Goal: Transaction & Acquisition: Purchase product/service

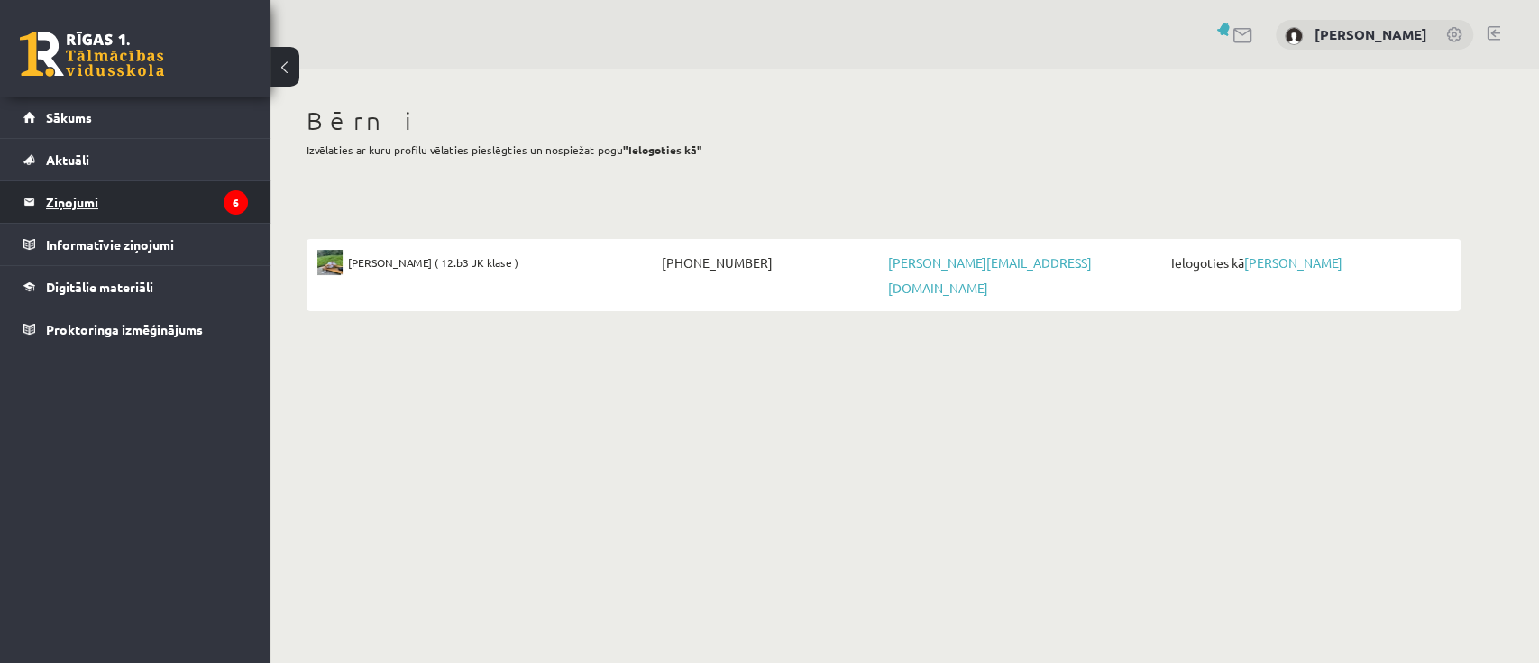
click at [161, 203] on legend "Ziņojumi 6" at bounding box center [147, 201] width 202 height 41
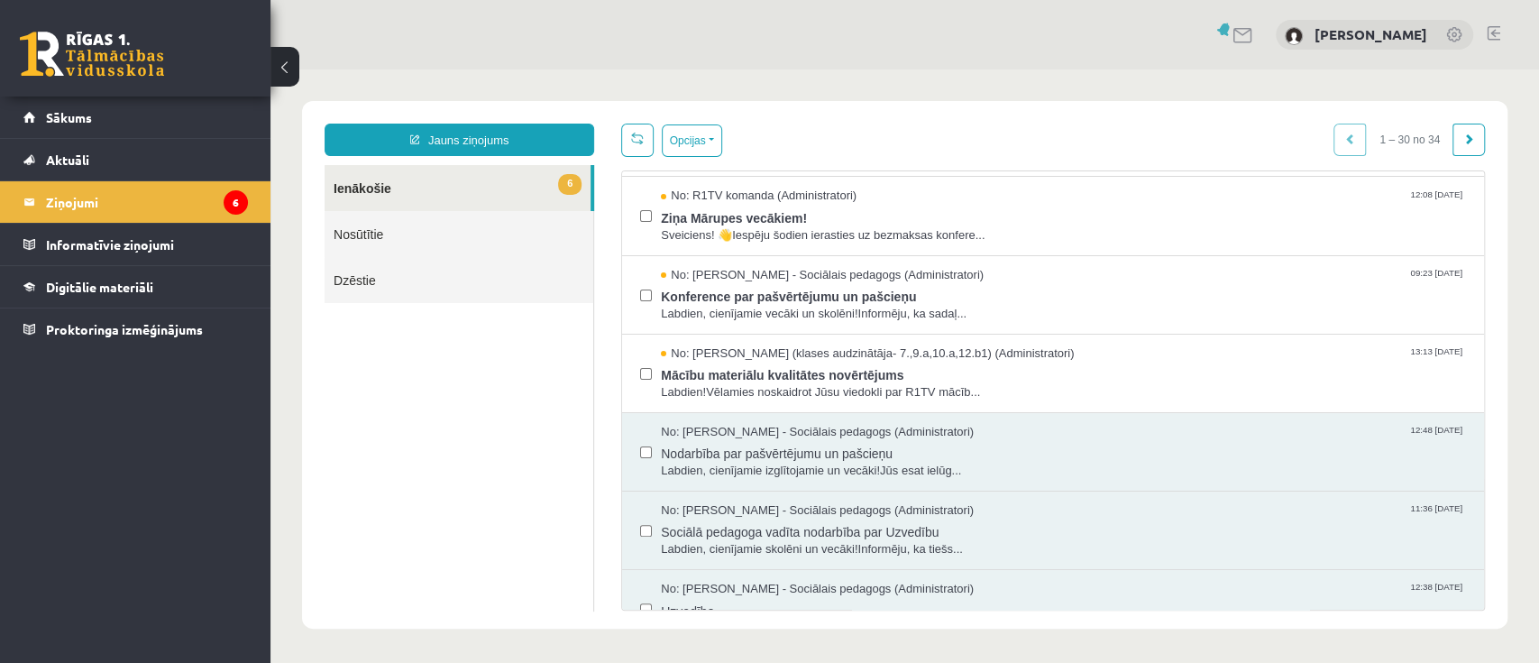
scroll to position [240, 0]
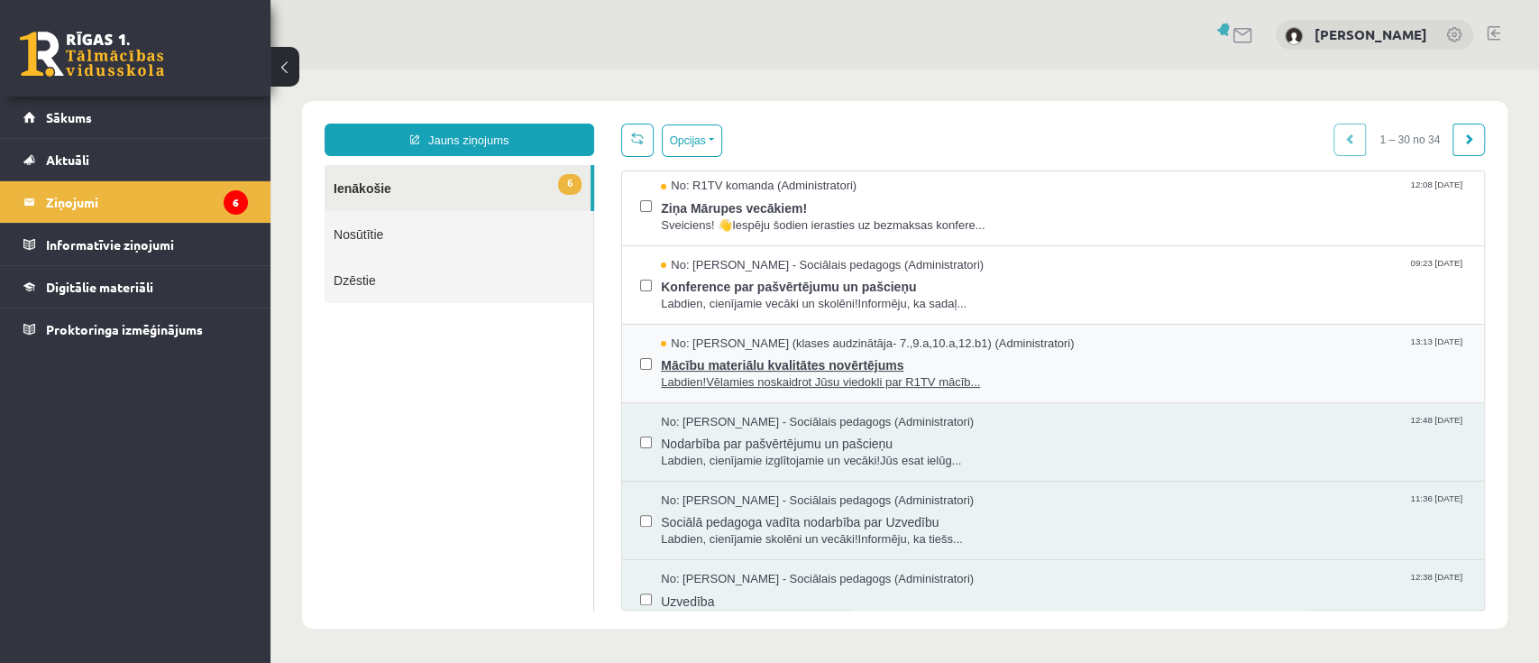
click at [1028, 368] on span "Mācību materiālu kvalitātes novērtējums" at bounding box center [1063, 363] width 805 height 23
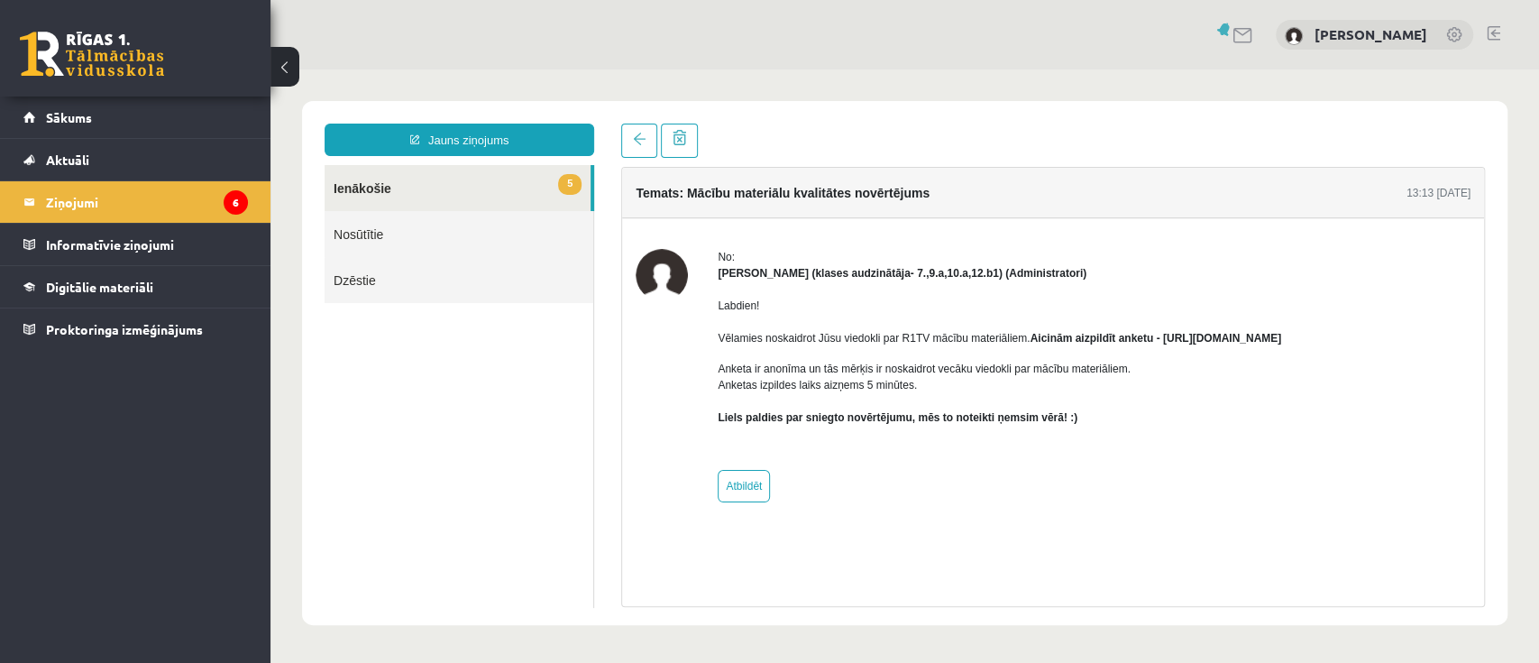
scroll to position [0, 0]
click at [96, 208] on legend "Ziņojumi 6" at bounding box center [147, 201] width 202 height 41
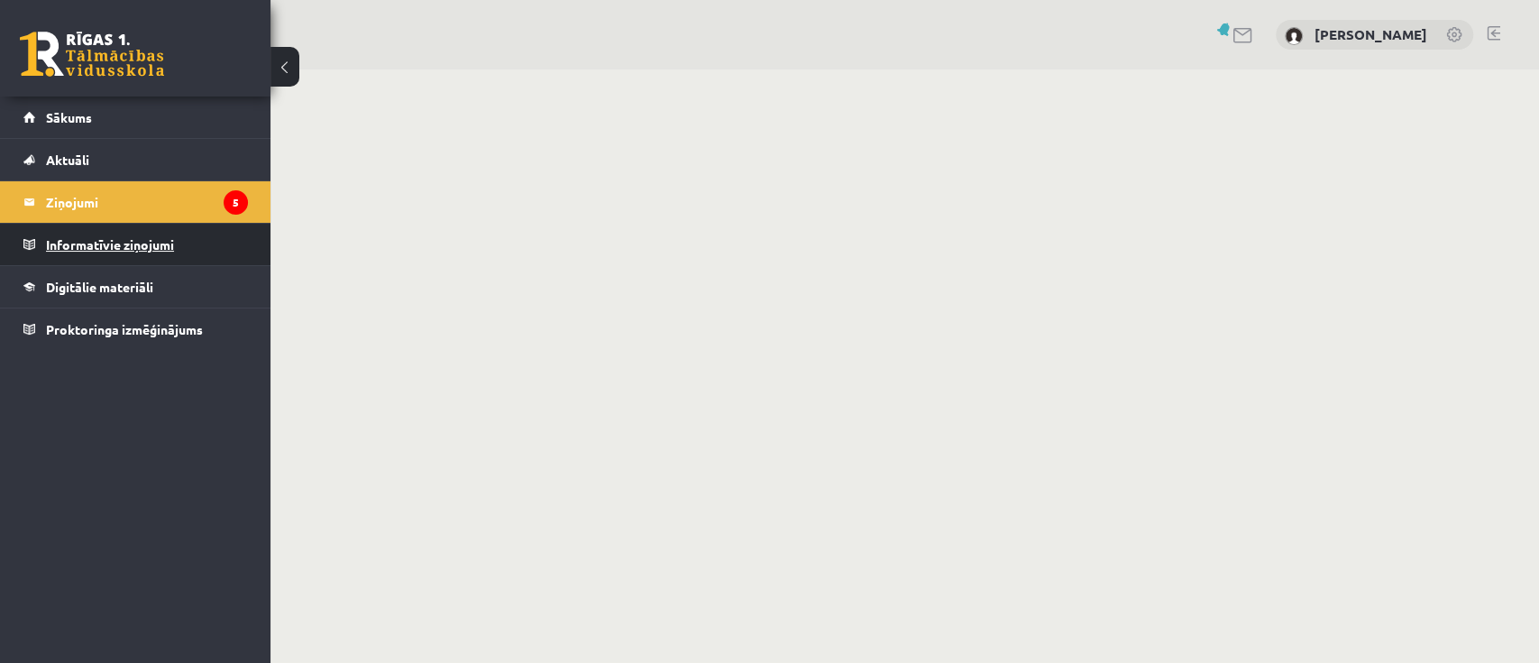
click at [114, 247] on legend "Informatīvie ziņojumi 0" at bounding box center [147, 244] width 202 height 41
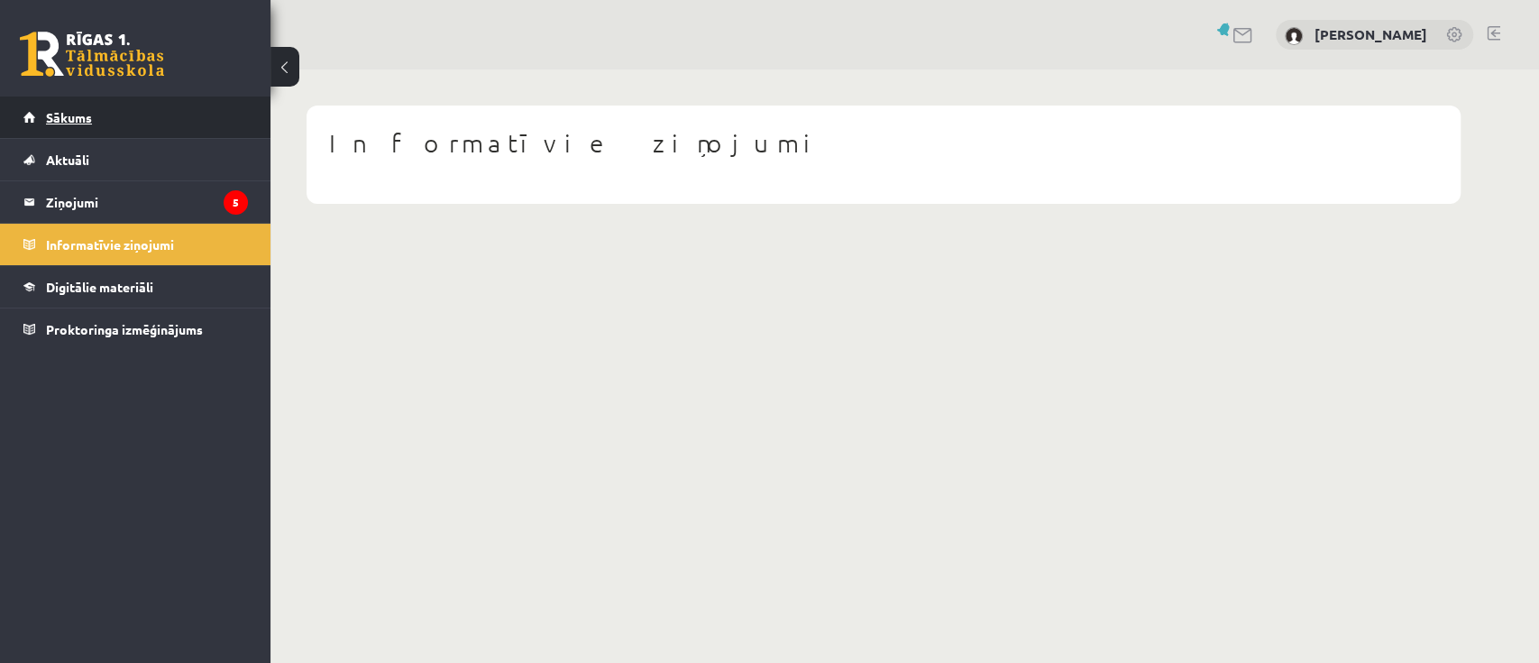
click at [76, 114] on span "Sākums" at bounding box center [69, 117] width 46 height 16
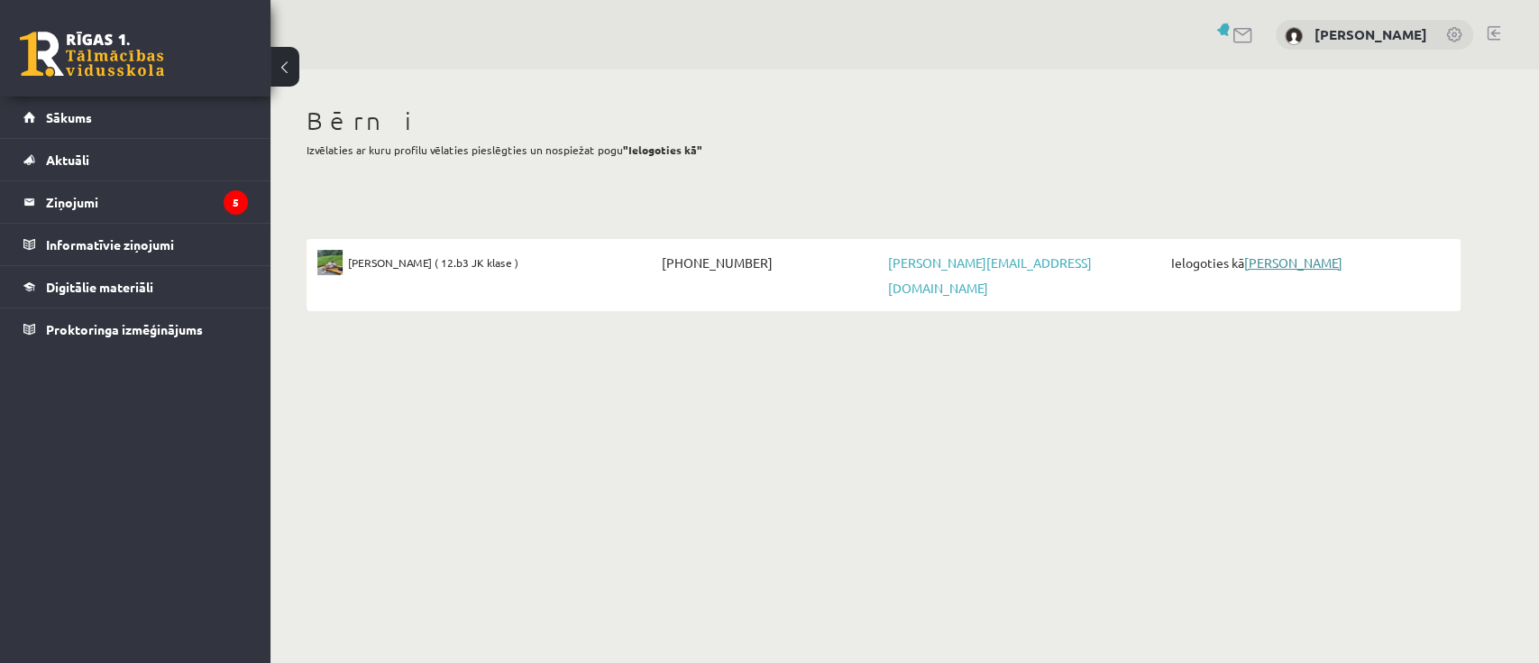
click at [1313, 262] on link "[PERSON_NAME]" at bounding box center [1293, 262] width 98 height 16
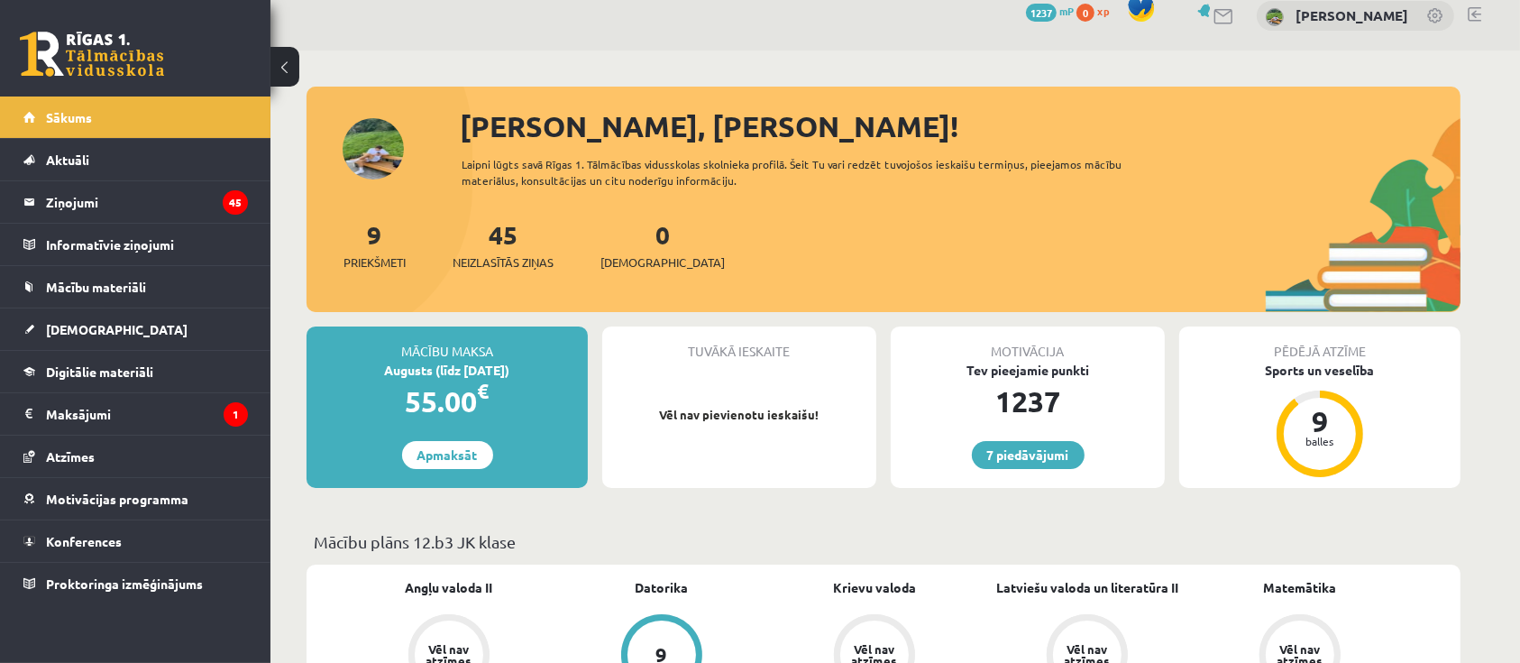
scroll to position [120, 0]
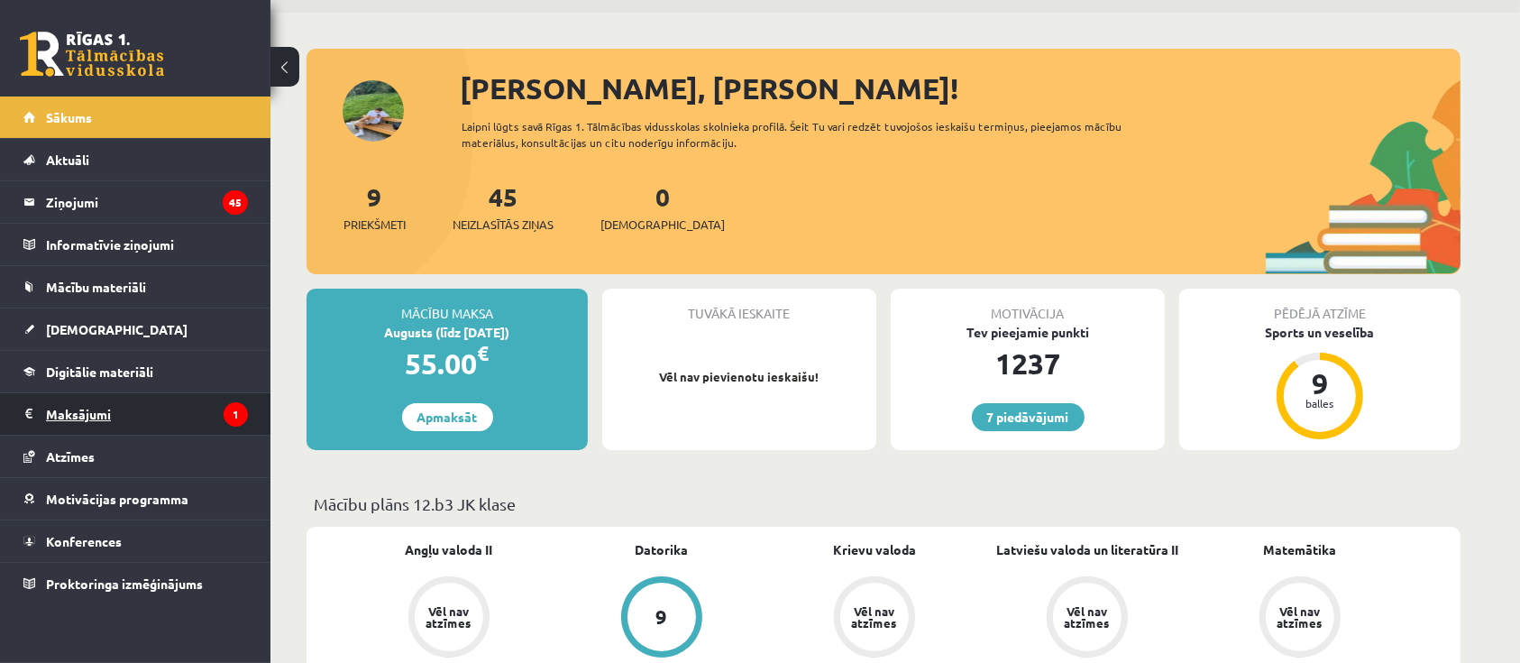
click at [115, 409] on legend "Maksājumi 1" at bounding box center [147, 413] width 202 height 41
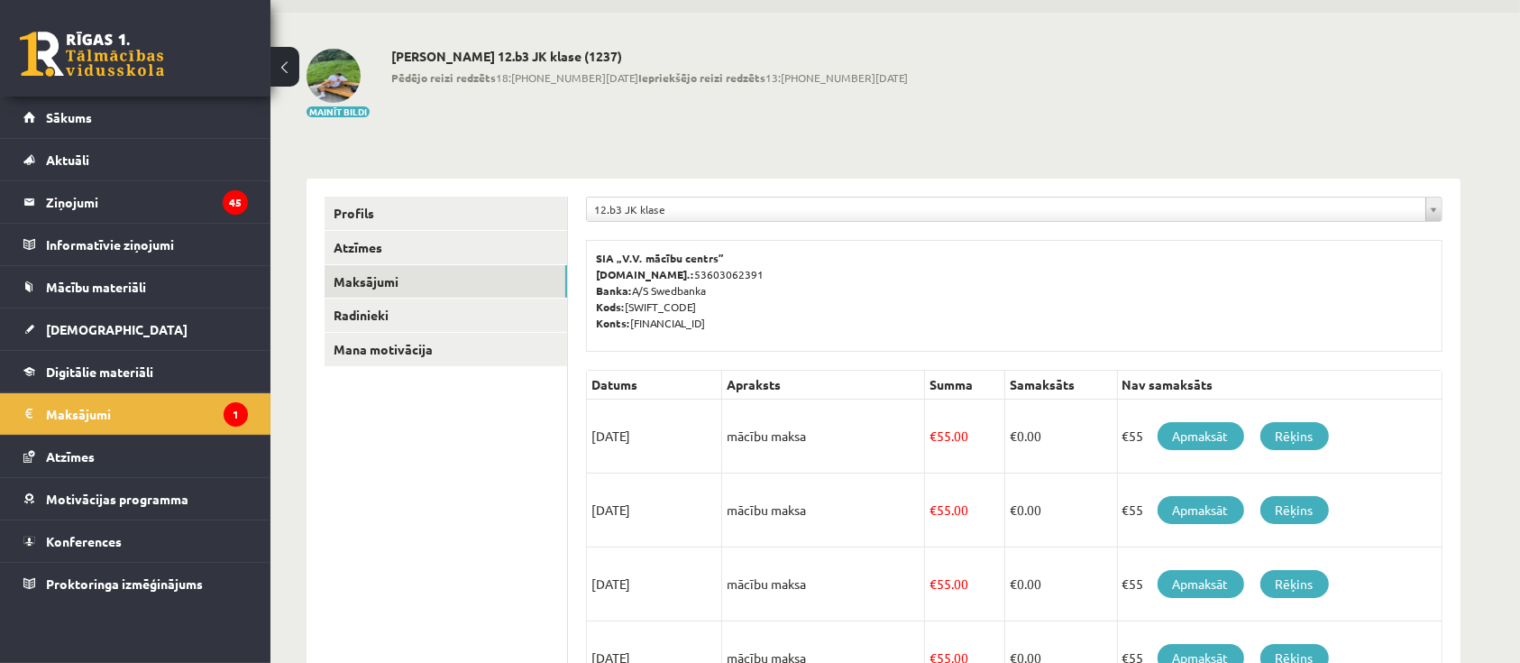
scroll to position [240, 0]
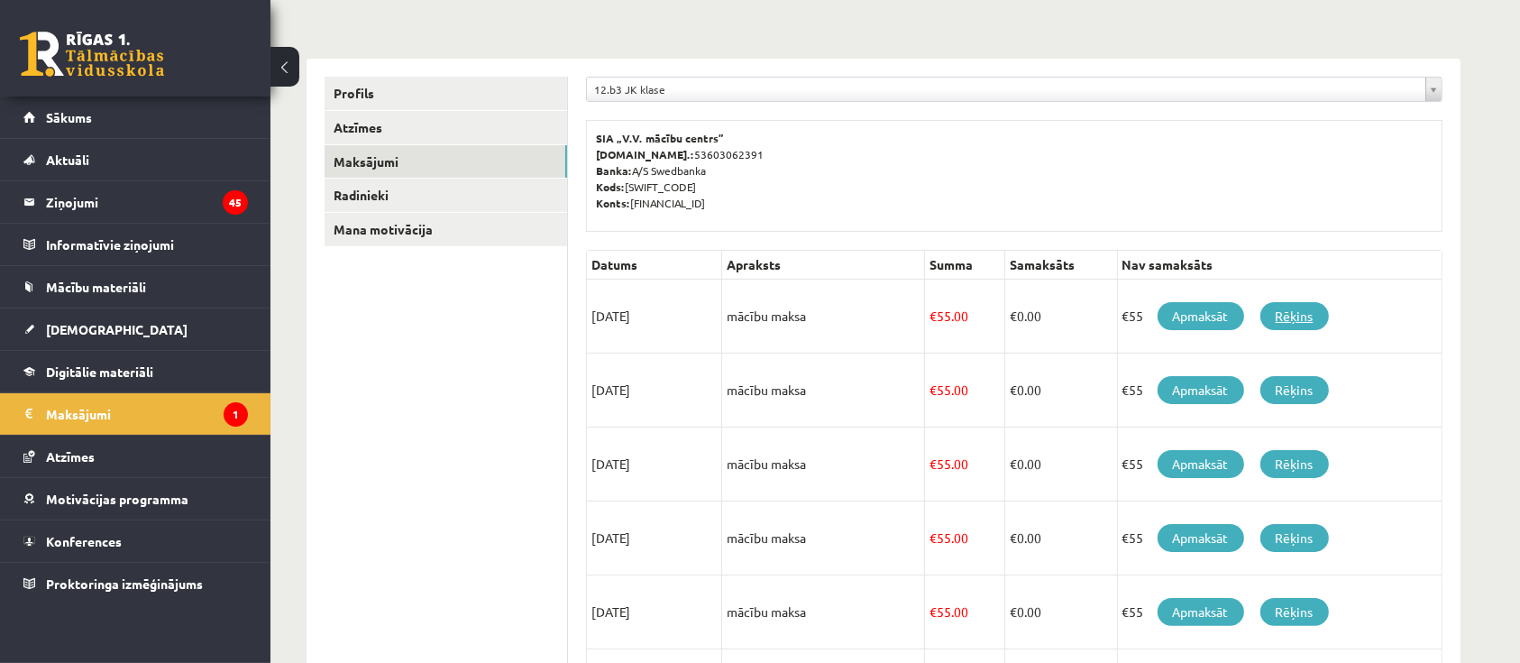
click at [1291, 309] on link "Rēķins" at bounding box center [1295, 316] width 69 height 28
click at [1187, 307] on link "Apmaksāt" at bounding box center [1201, 316] width 87 height 28
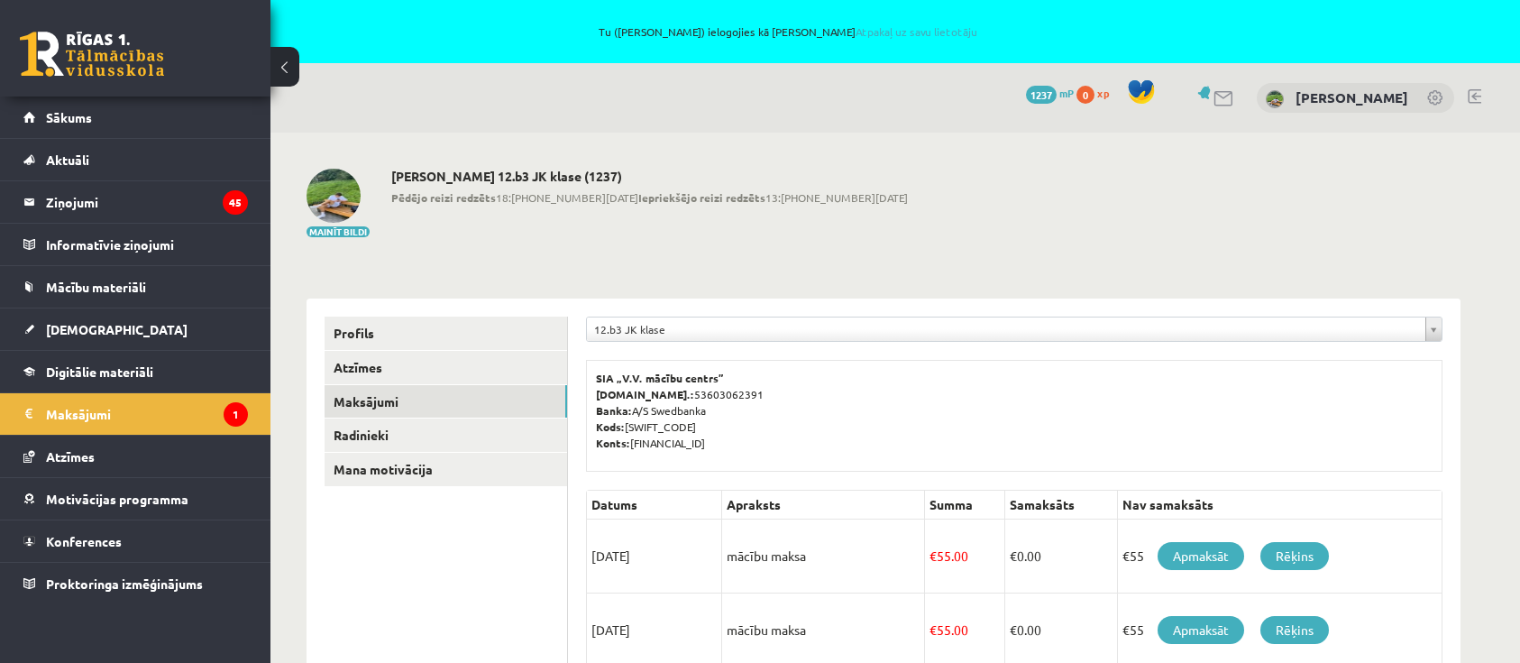
scroll to position [240, 0]
